Goal: Task Accomplishment & Management: Complete application form

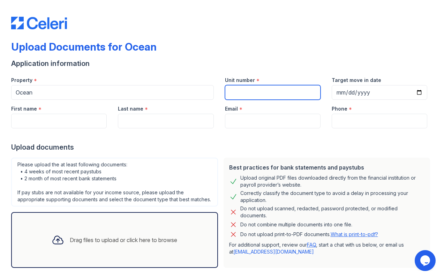
click at [284, 90] on input "Unit number" at bounding box center [273, 92] width 96 height 15
type input "2116"
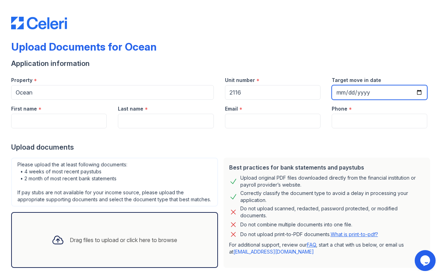
click at [395, 93] on input "Target move in date" at bounding box center [380, 92] width 96 height 15
click at [421, 94] on input "Target move in date" at bounding box center [380, 92] width 96 height 15
type input "[DATE]"
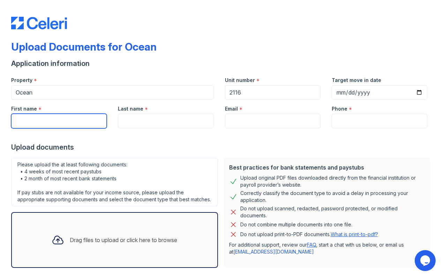
click at [96, 119] on input "First name" at bounding box center [59, 121] width 96 height 15
type input "Deepak"
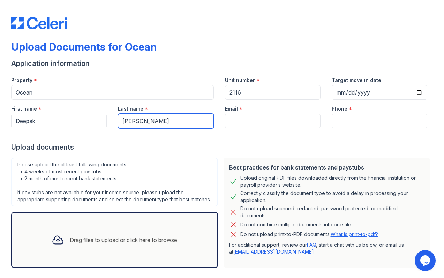
type input "[PERSON_NAME]"
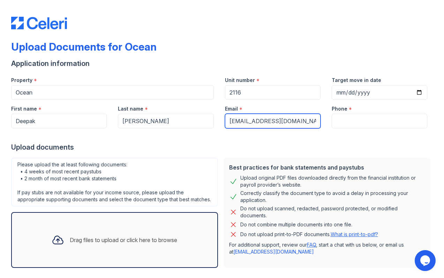
type input "[EMAIL_ADDRESS][DOMAIN_NAME]"
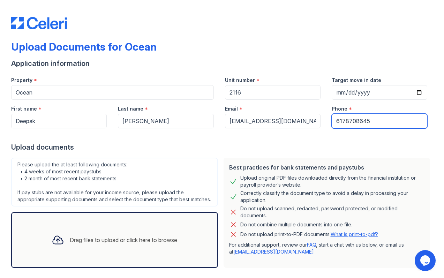
scroll to position [33, 0]
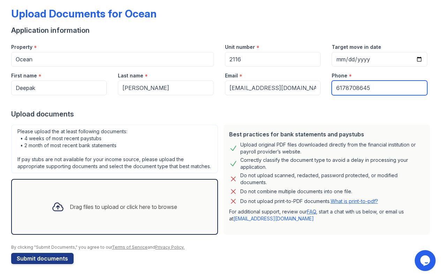
type input "6178708645"
click at [295, 224] on div "Best practices for bank statements and paystubs Upload original PDF files downl…" at bounding box center [327, 180] width 207 height 110
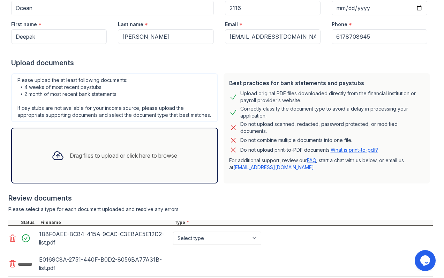
scroll to position [130, 0]
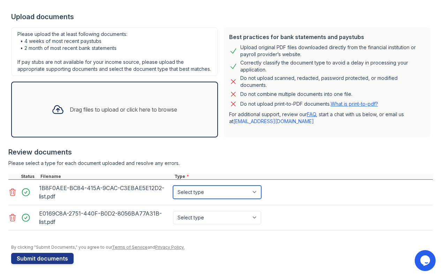
click at [216, 193] on select "Select type Paystub Bank Statement Offer Letter Tax Documents Benefit Award Let…" at bounding box center [217, 192] width 88 height 13
select select "bank_statement"
click at [173, 186] on select "Select type Paystub Bank Statement Offer Letter Tax Documents Benefit Award Let…" at bounding box center [217, 192] width 88 height 13
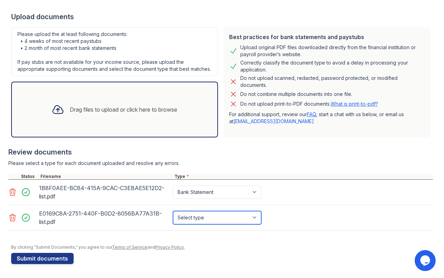
click at [210, 214] on select "Select type Paystub Bank Statement Offer Letter Tax Documents Benefit Award Let…" at bounding box center [217, 217] width 88 height 13
select select "bank_statement"
click at [173, 211] on select "Select type Paystub Bank Statement Offer Letter Tax Documents Benefit Award Let…" at bounding box center [217, 217] width 88 height 13
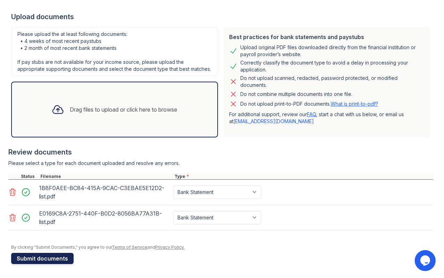
click at [62, 259] on button "Submit documents" at bounding box center [42, 258] width 62 height 11
